Goal: Task Accomplishment & Management: Manage account settings

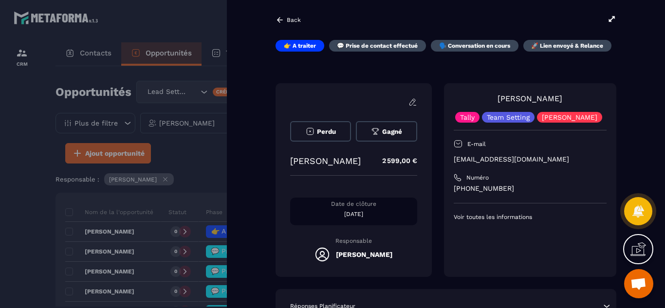
scroll to position [106, 0]
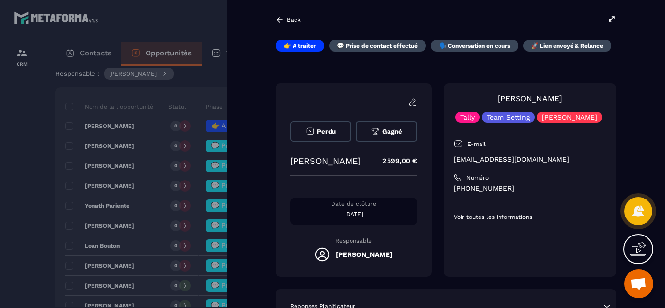
click at [249, 218] on div "Back 👉 A traiter 💬 Prise de contact effectué 🗣️ Conversation en cours 🚀 Lien en…" at bounding box center [446, 154] width 438 height 308
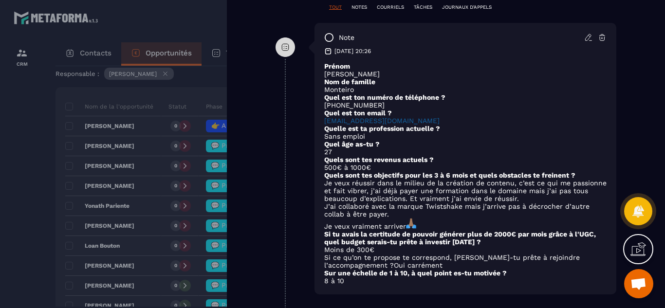
scroll to position [545, 0]
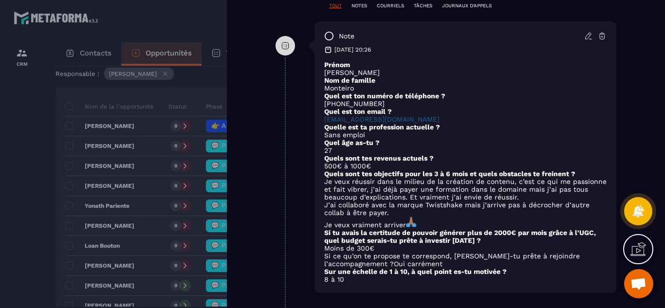
click at [31, 236] on div at bounding box center [332, 154] width 665 height 308
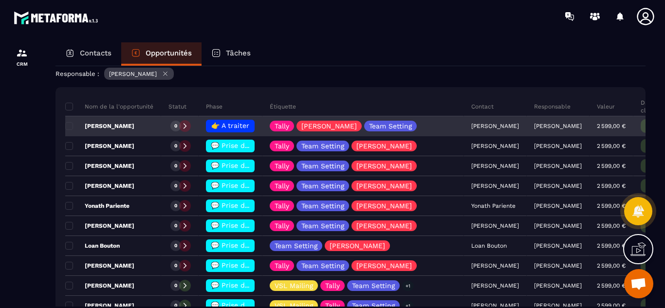
click at [232, 128] on span "👉 A traiter" at bounding box center [230, 126] width 38 height 8
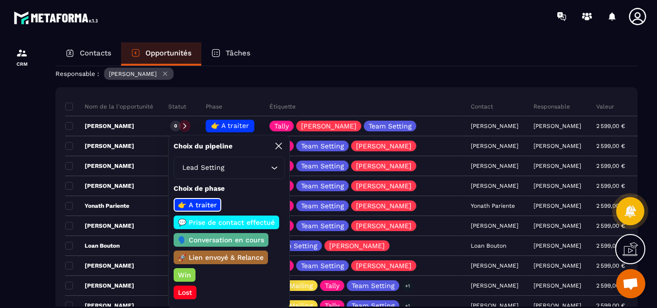
click at [211, 222] on p "💬 Prise de contact effectué" at bounding box center [227, 223] width 100 height 10
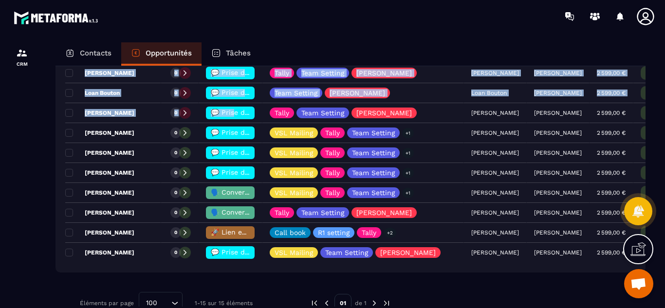
scroll to position [364, 0]
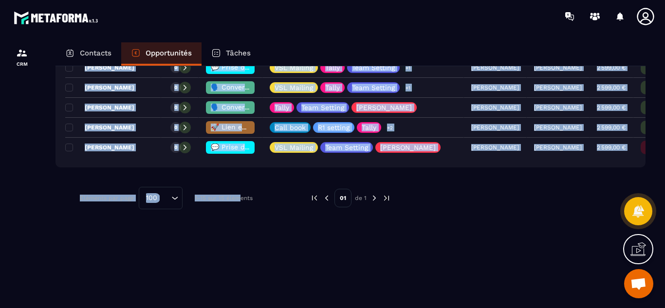
drag, startPoint x: 235, startPoint y: 266, endPoint x: 232, endPoint y: 278, distance: 12.0
click at [232, 278] on div "Nom de la l'opportunité Statut Phase Étiquette Contact Responsable Valeur Date …" at bounding box center [350, 60] width 590 height 463
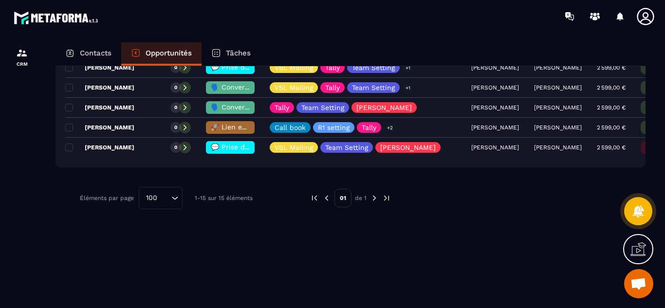
click at [43, 225] on div at bounding box center [22, 184] width 44 height 303
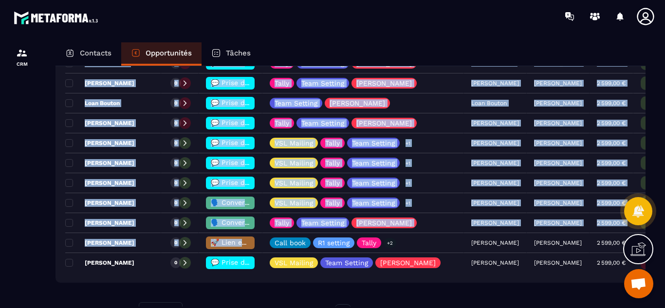
scroll to position [0, 0]
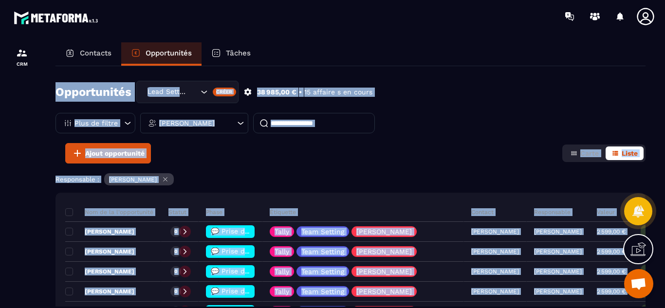
drag, startPoint x: 242, startPoint y: 71, endPoint x: 253, endPoint y: 44, distance: 28.4
click at [253, 44] on div "Contacts Opportunités Tâches Opportunités Lead Setting Créer 38 985,00 € • 15 a…" at bounding box center [350, 184] width 609 height 284
click at [437, 145] on div "Ajout opportunité Carte Liste" at bounding box center [350, 153] width 590 height 20
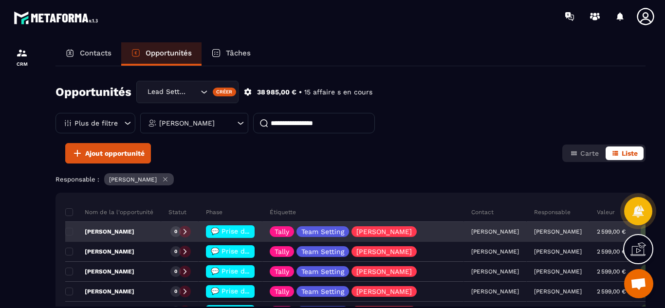
click at [221, 235] on span "💬 Prise de contact effectué" at bounding box center [259, 231] width 97 height 8
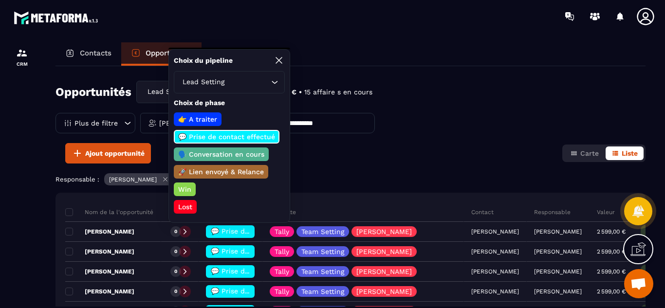
click at [422, 130] on div "Opportunités Lead Setting Créer 38 985,00 € • 15 affaire s en cours Plus de fil…" at bounding box center [350, 112] width 590 height 62
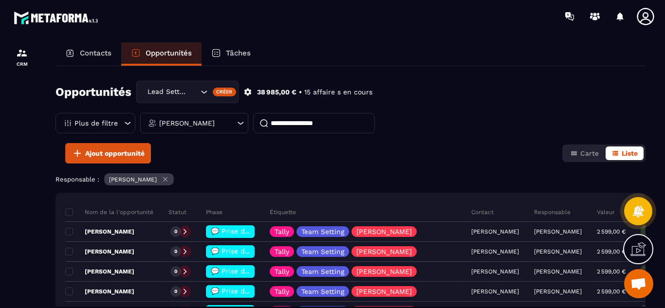
click at [167, 181] on icon at bounding box center [166, 180] width 4 height 4
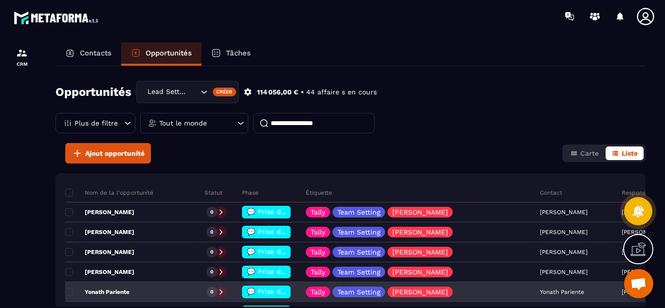
drag, startPoint x: 208, startPoint y: 218, endPoint x: 200, endPoint y: 293, distance: 75.5
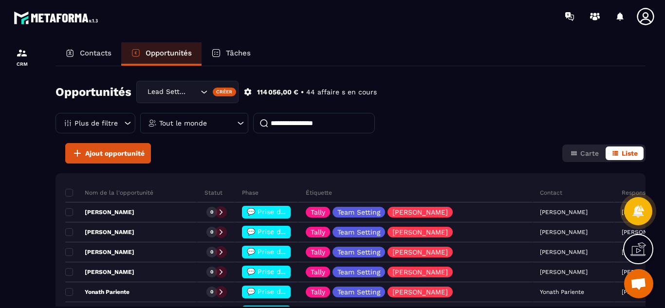
click at [200, 308] on html "CRM Contacts Opportunités Tâches Opportunités Lead Setting Créer 114 056,00 € •…" at bounding box center [332, 154] width 665 height 308
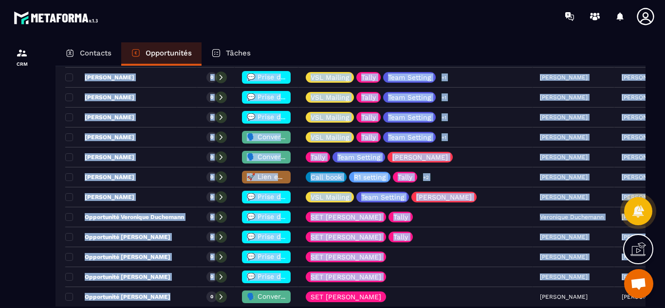
click at [197, 308] on html "CRM Contacts Opportunités Tâches Opportunités Lead Setting Créer 114 056,00 € •…" at bounding box center [332, 154] width 665 height 308
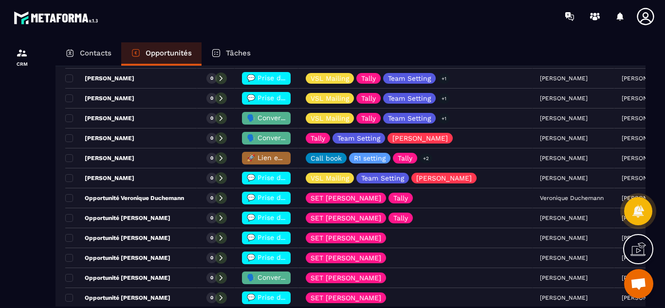
click at [22, 230] on div at bounding box center [22, 184] width 44 height 303
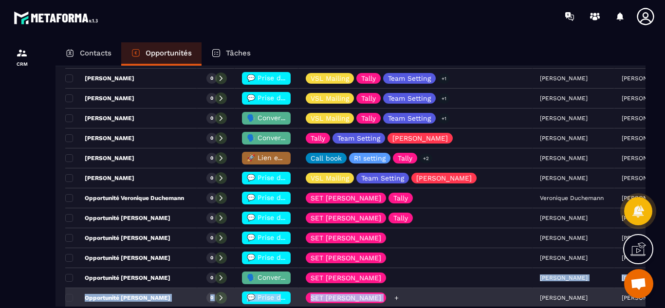
drag, startPoint x: 417, startPoint y: 288, endPoint x: 411, endPoint y: 305, distance: 17.9
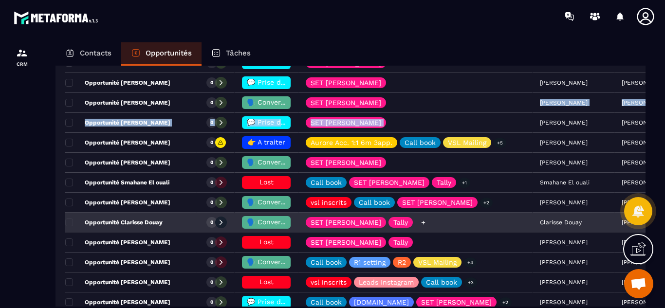
scroll to position [508, 0]
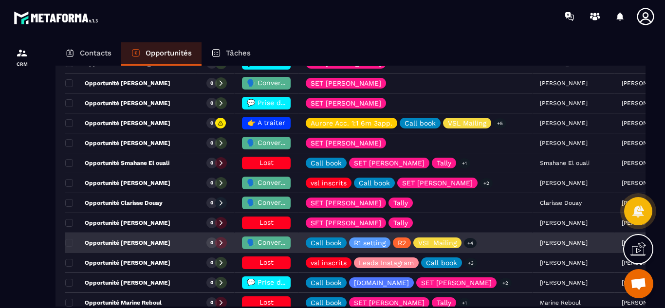
click at [291, 238] on div "🗣️ Conversation en cours" at bounding box center [266, 243] width 49 height 13
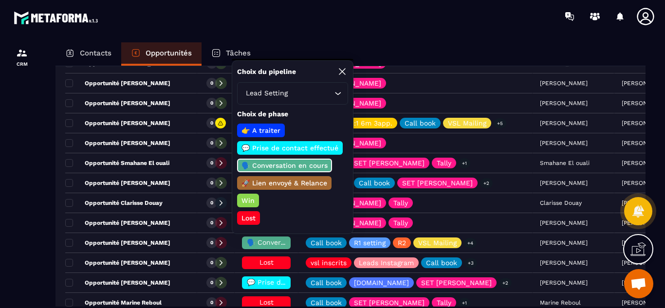
click at [16, 224] on div at bounding box center [22, 184] width 44 height 303
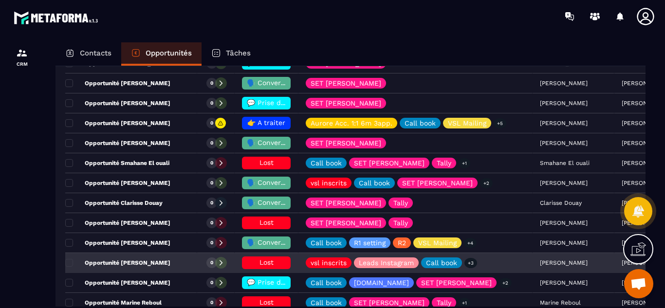
click at [197, 256] on div "Opportunité [PERSON_NAME]" at bounding box center [131, 263] width 132 height 19
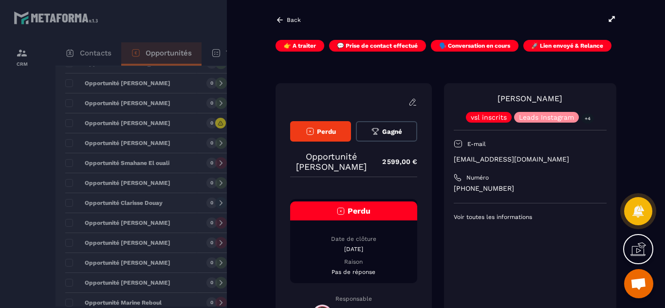
click at [0, 235] on div at bounding box center [332, 154] width 665 height 308
